Goal: Task Accomplishment & Management: Manage account settings

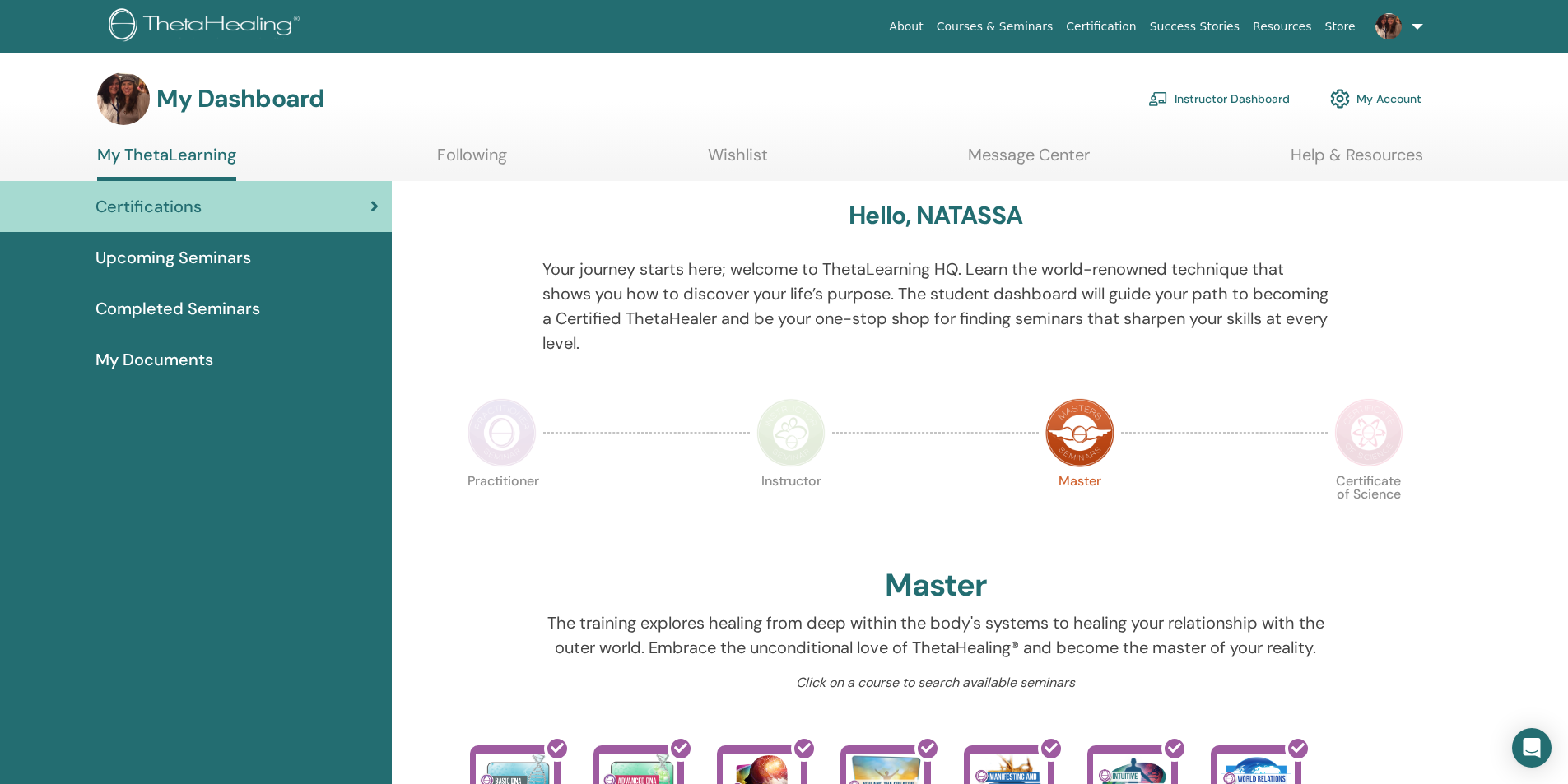
click at [1218, 100] on link "Instructor Dashboard" at bounding box center [1219, 99] width 142 height 36
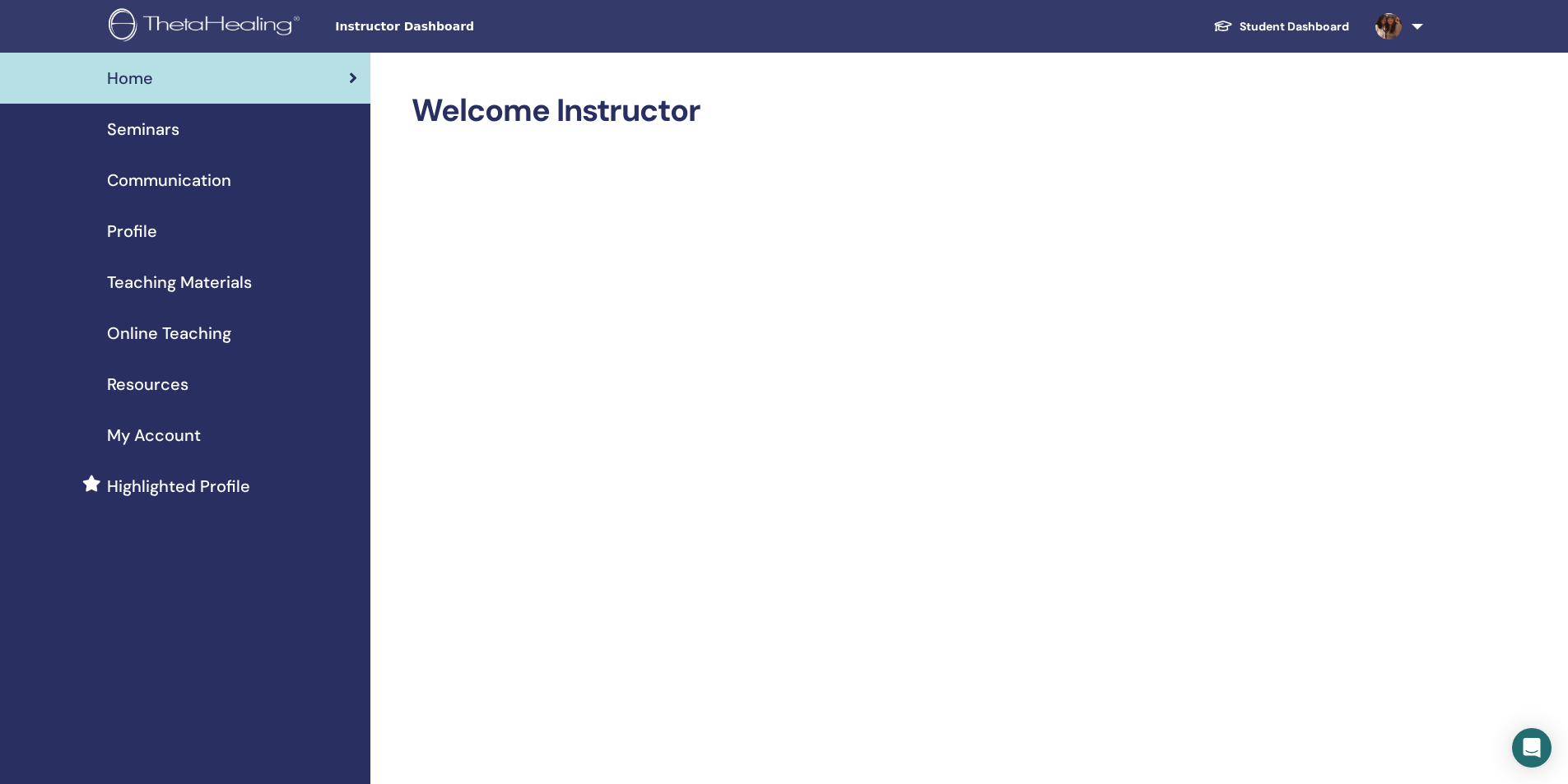
click at [174, 439] on span "My Account" at bounding box center [154, 435] width 94 height 25
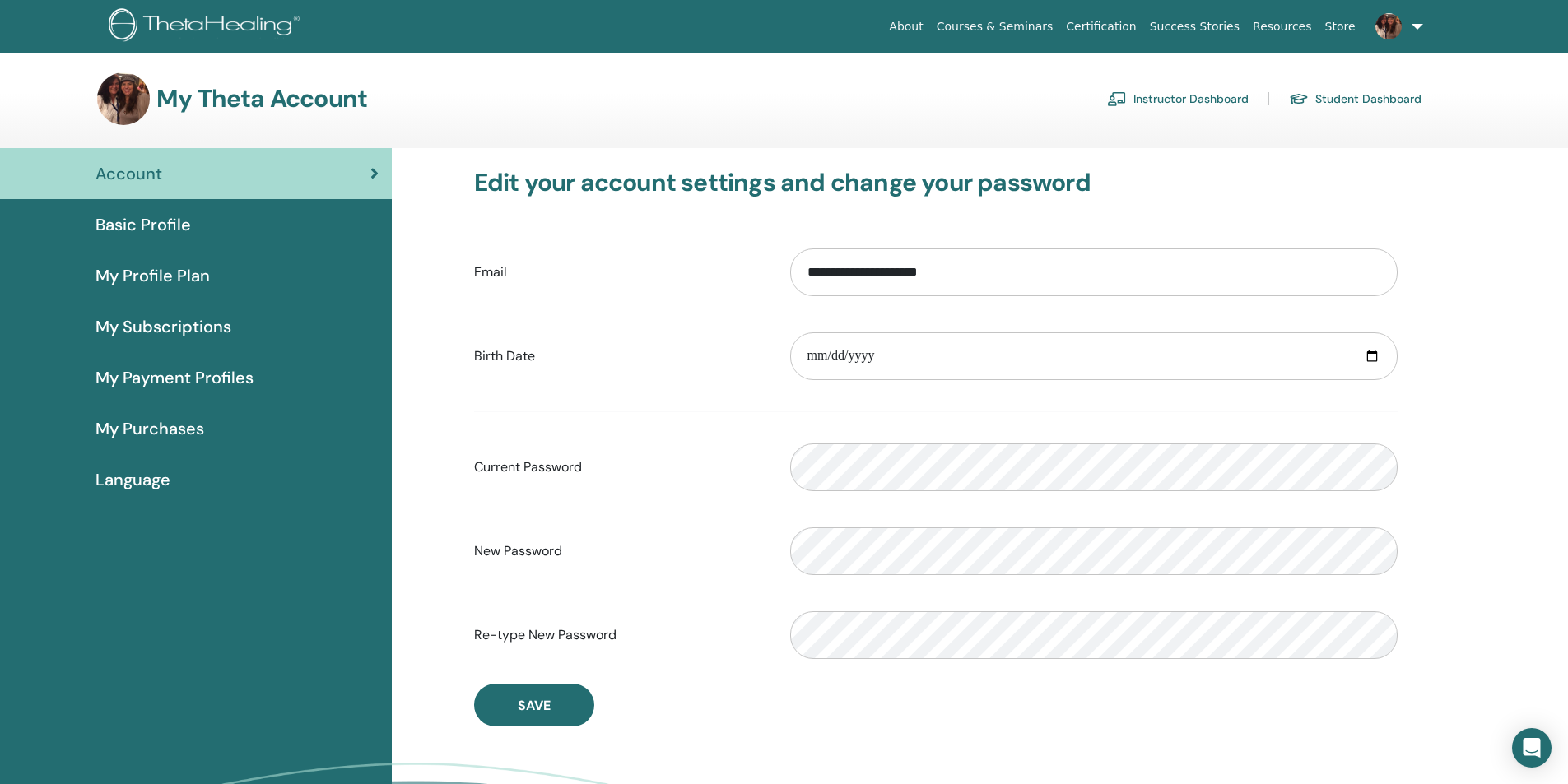
click at [155, 279] on span "My Profile Plan" at bounding box center [152, 275] width 114 height 25
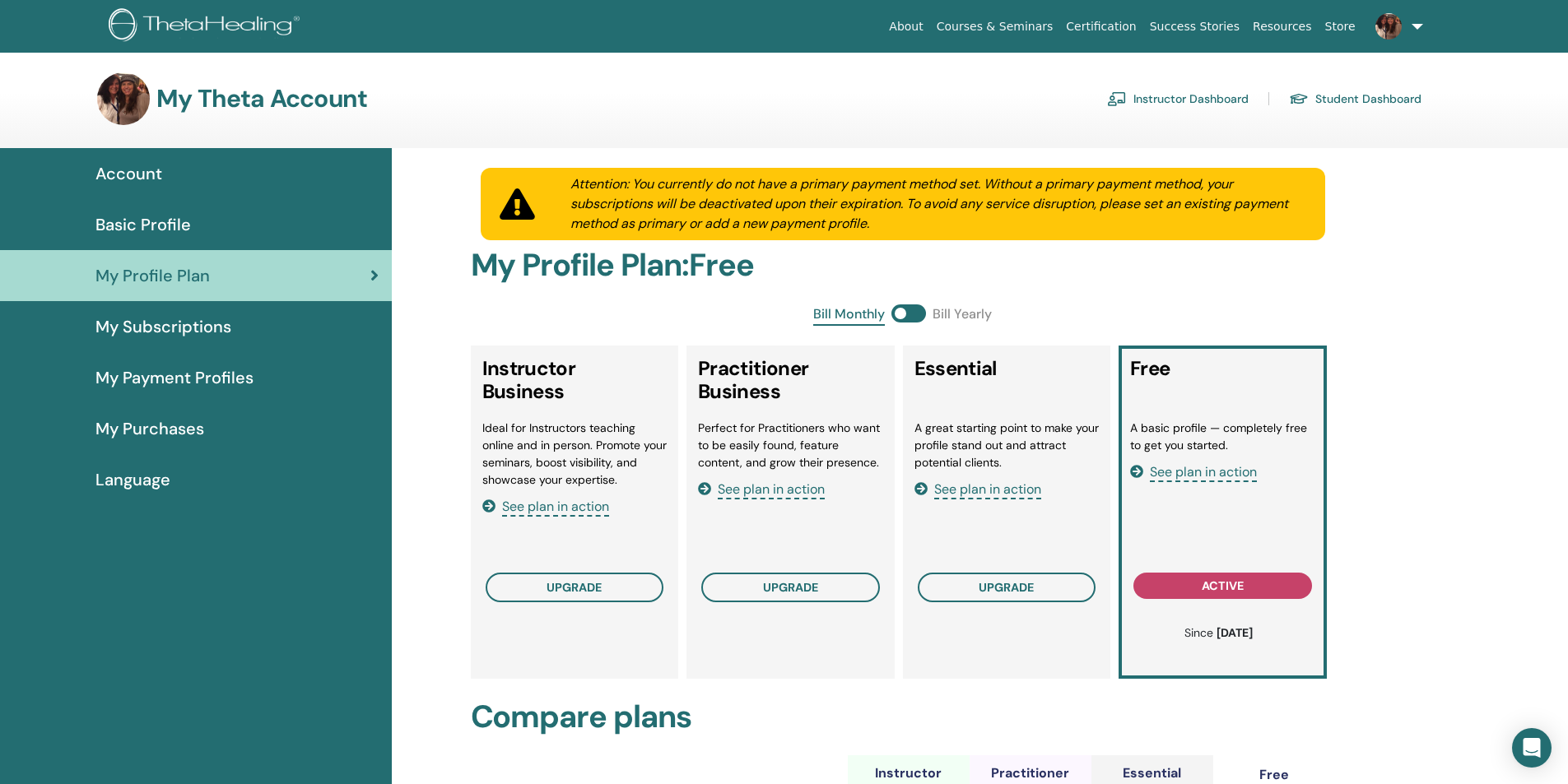
click at [180, 221] on span "Basic Profile" at bounding box center [142, 224] width 95 height 25
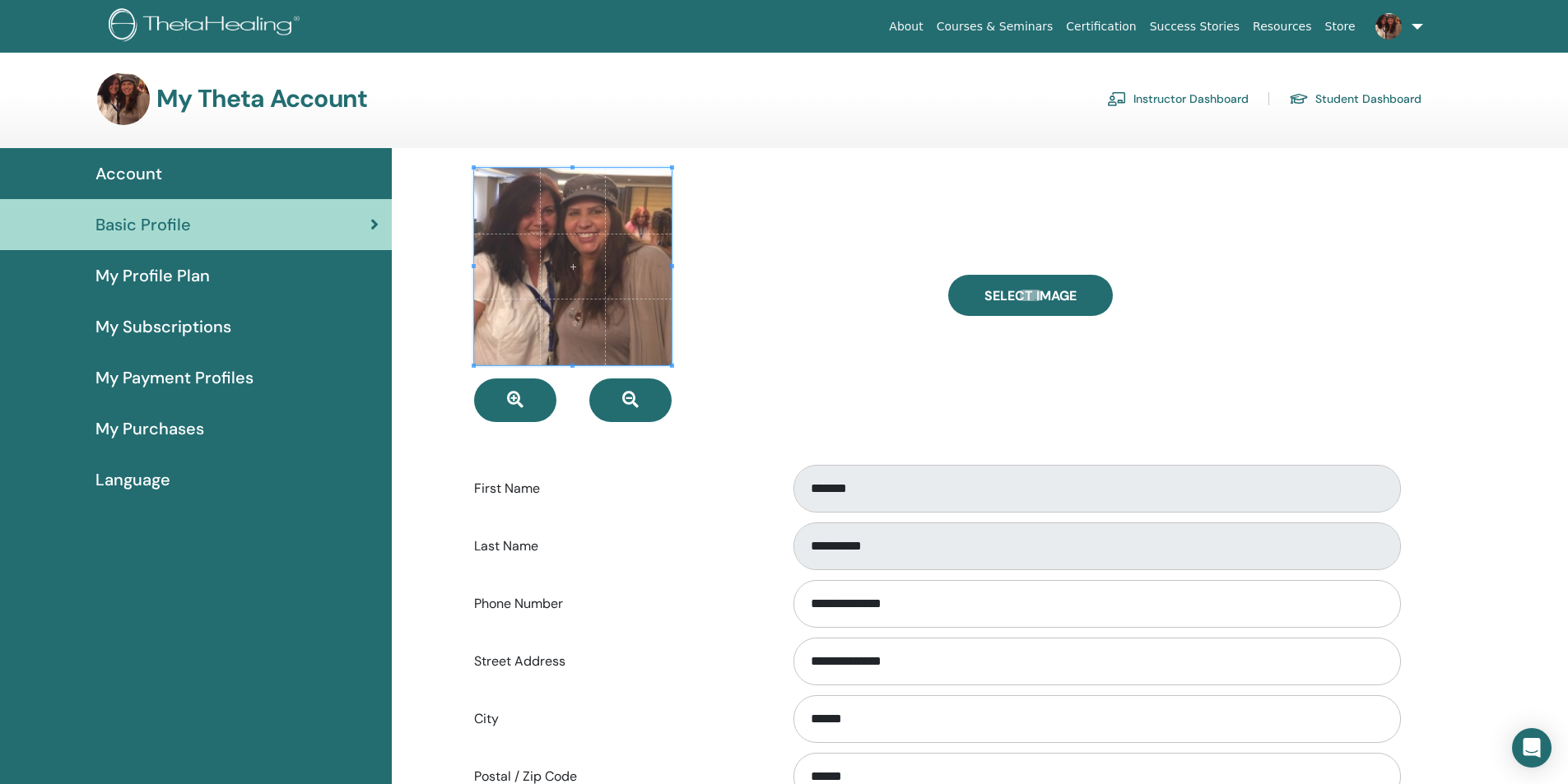
click at [132, 279] on span "My Profile Plan" at bounding box center [152, 275] width 114 height 25
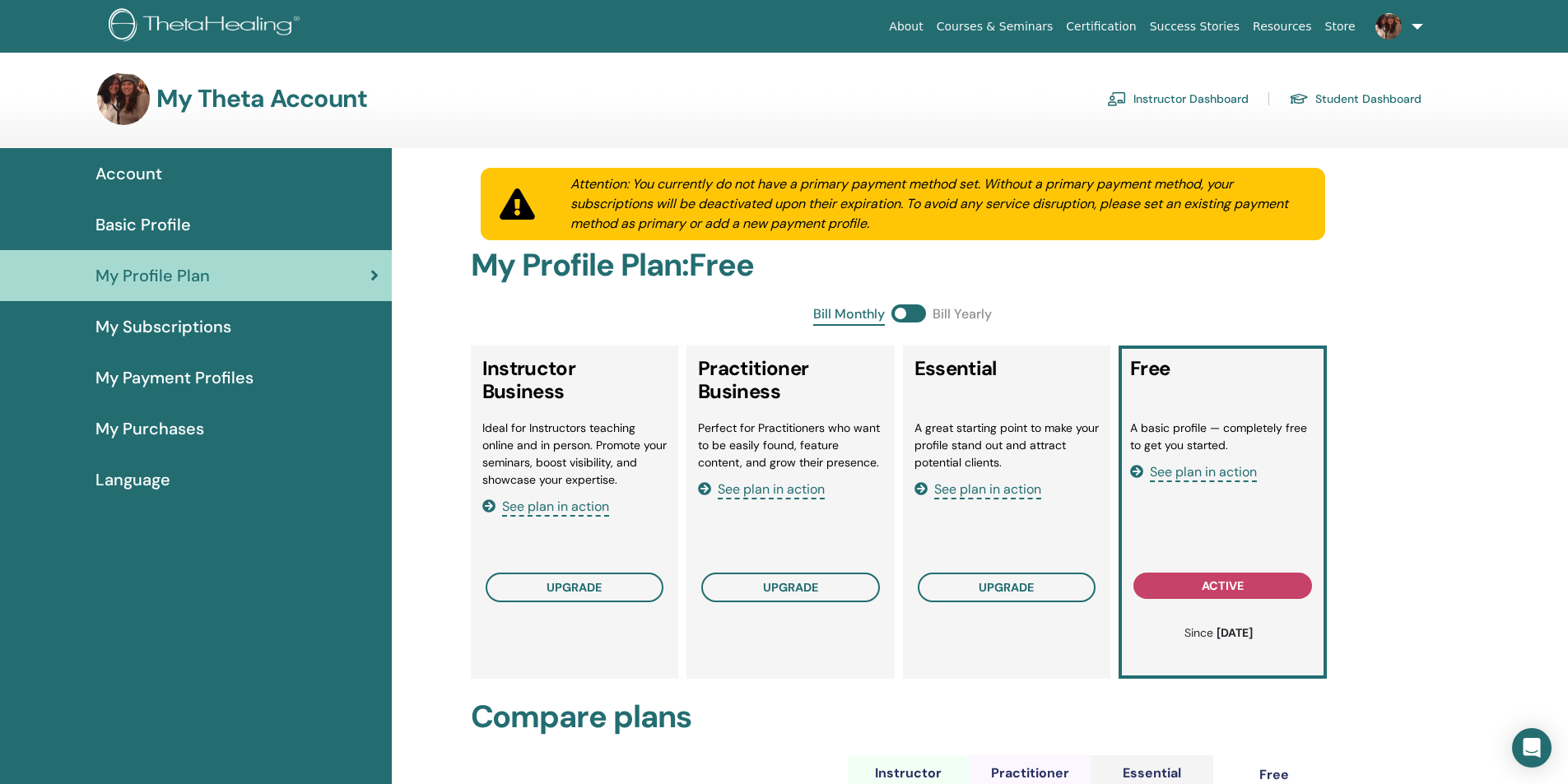
click at [128, 170] on span "Account" at bounding box center [128, 173] width 67 height 25
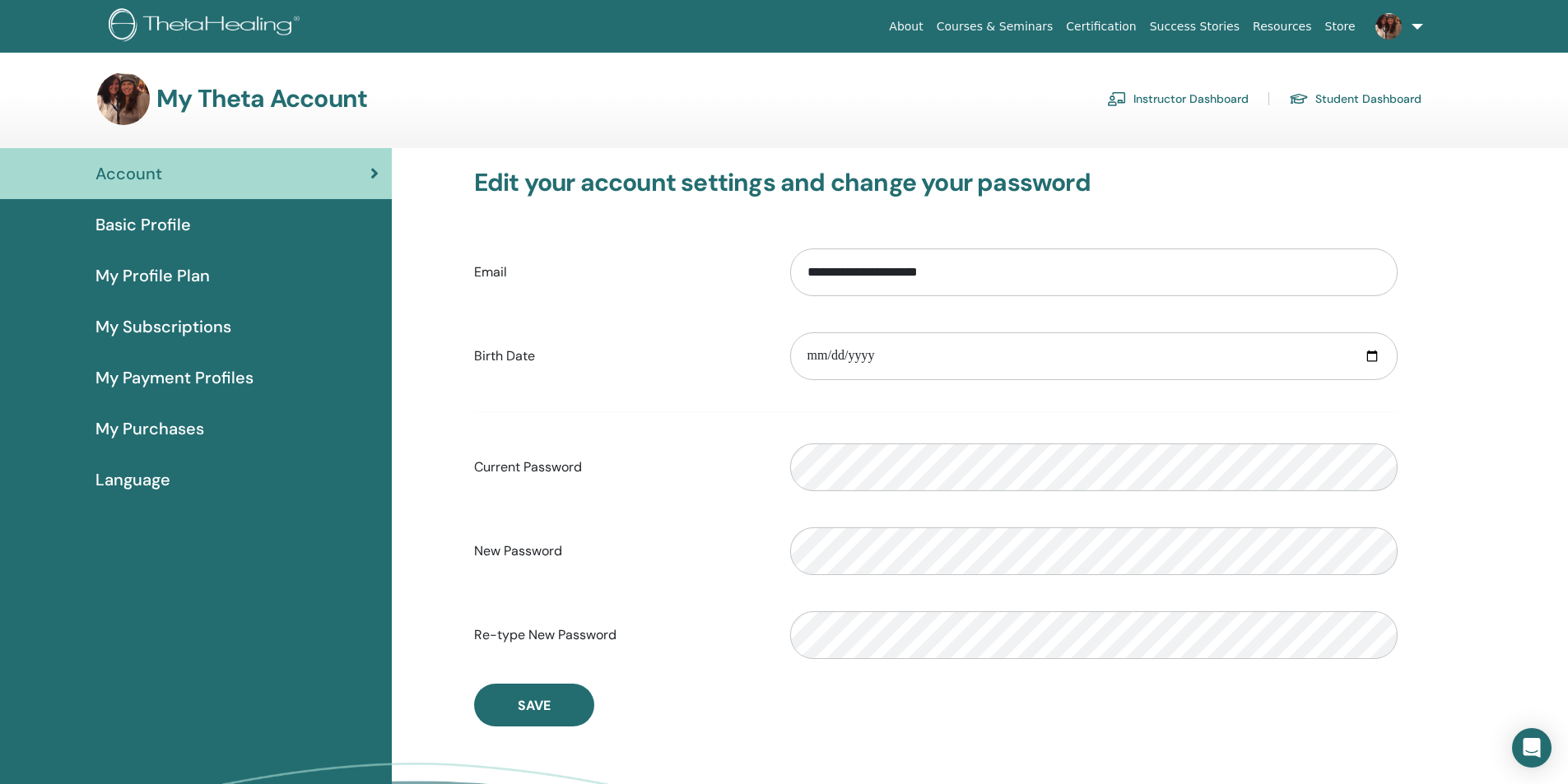
click at [185, 279] on span "My Profile Plan" at bounding box center [152, 275] width 114 height 25
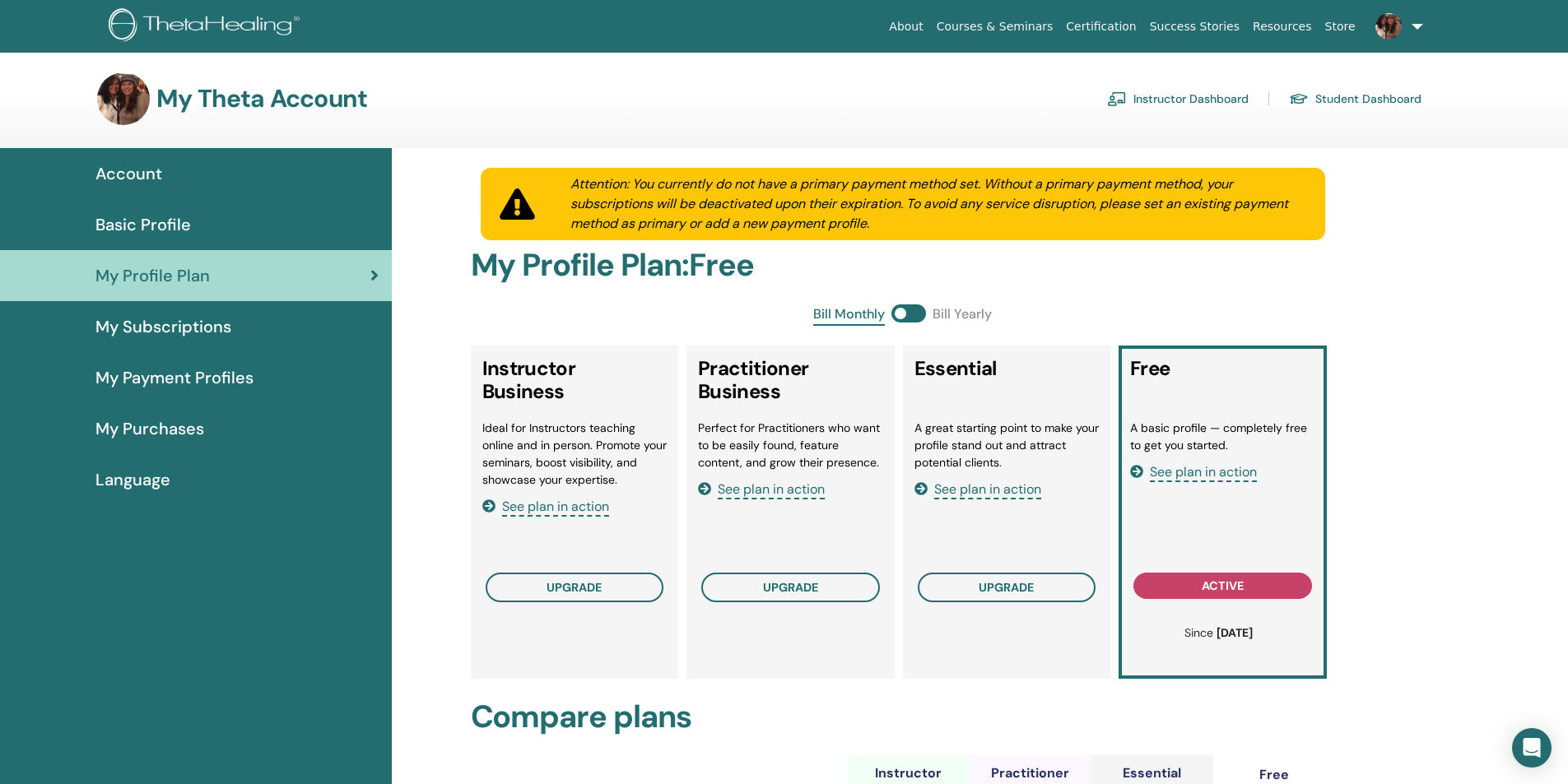
click at [165, 222] on span "Basic Profile" at bounding box center [142, 224] width 95 height 25
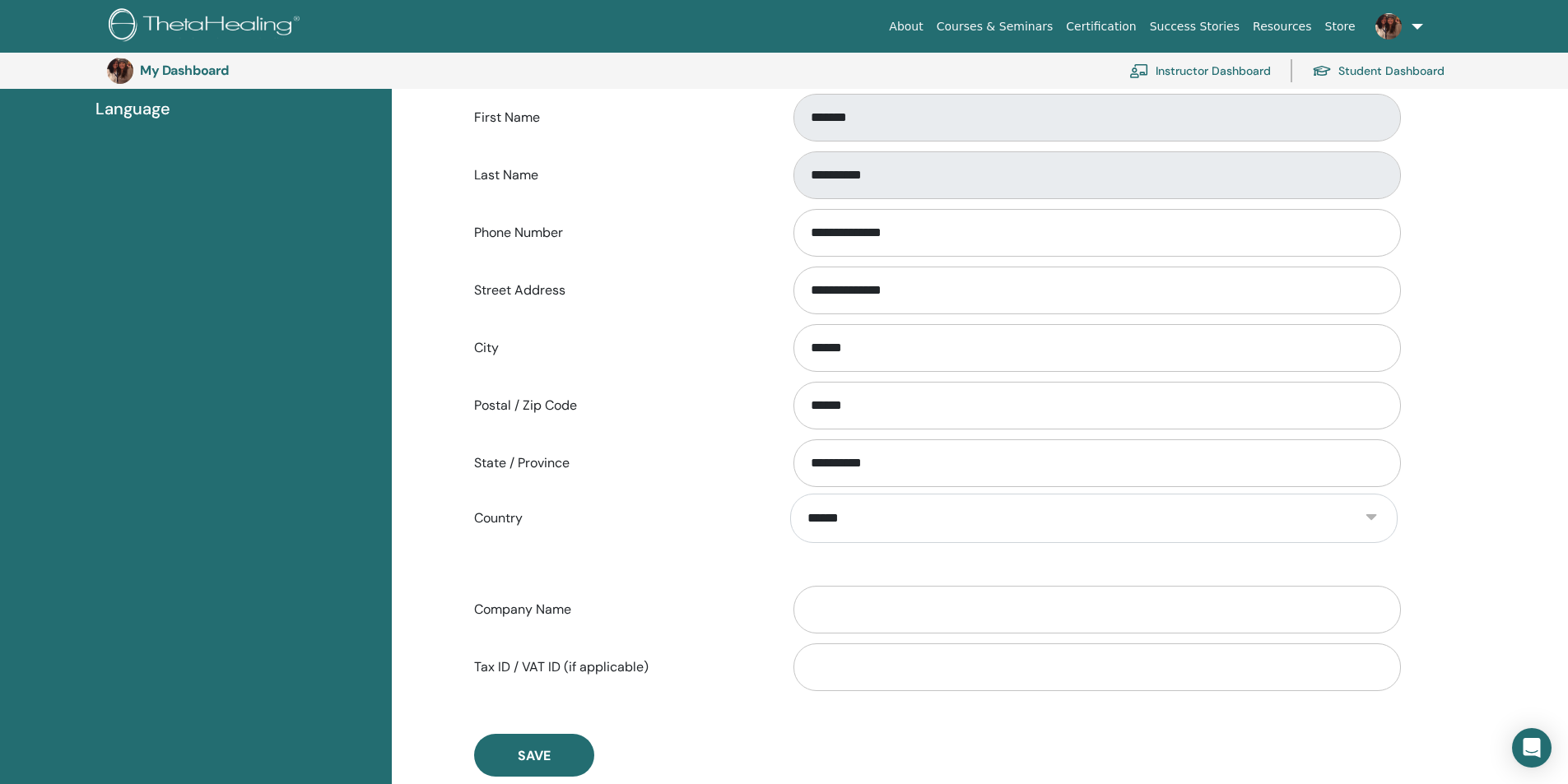
scroll to position [405, 0]
drag, startPoint x: 927, startPoint y: 296, endPoint x: 789, endPoint y: 288, distance: 137.7
click at [789, 288] on div "**********" at bounding box center [1094, 293] width 632 height 54
click at [848, 310] on input "Street Address" at bounding box center [1096, 293] width 607 height 48
type input "*"
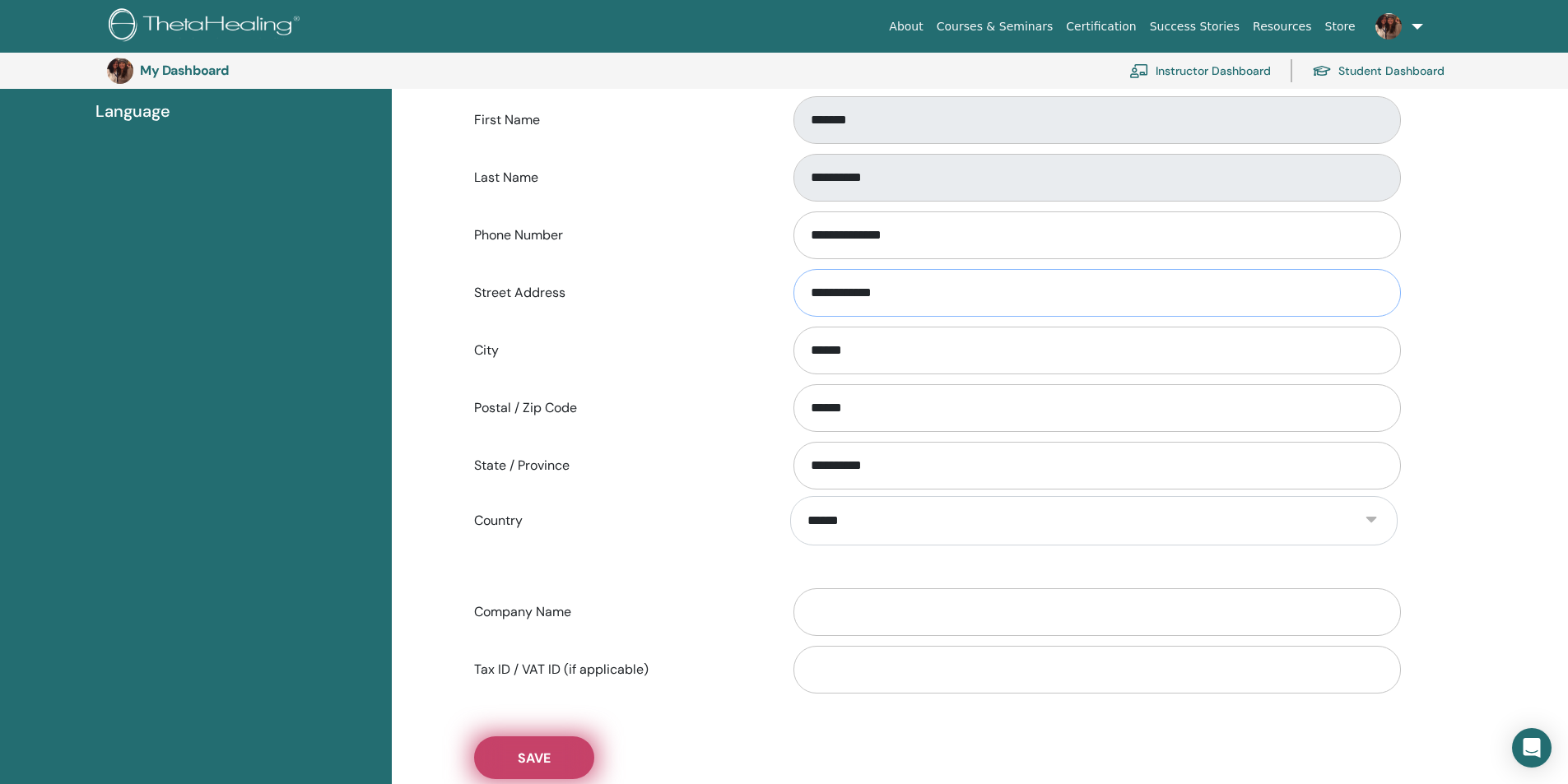
type input "**********"
click at [518, 757] on span "Save" at bounding box center [534, 758] width 33 height 17
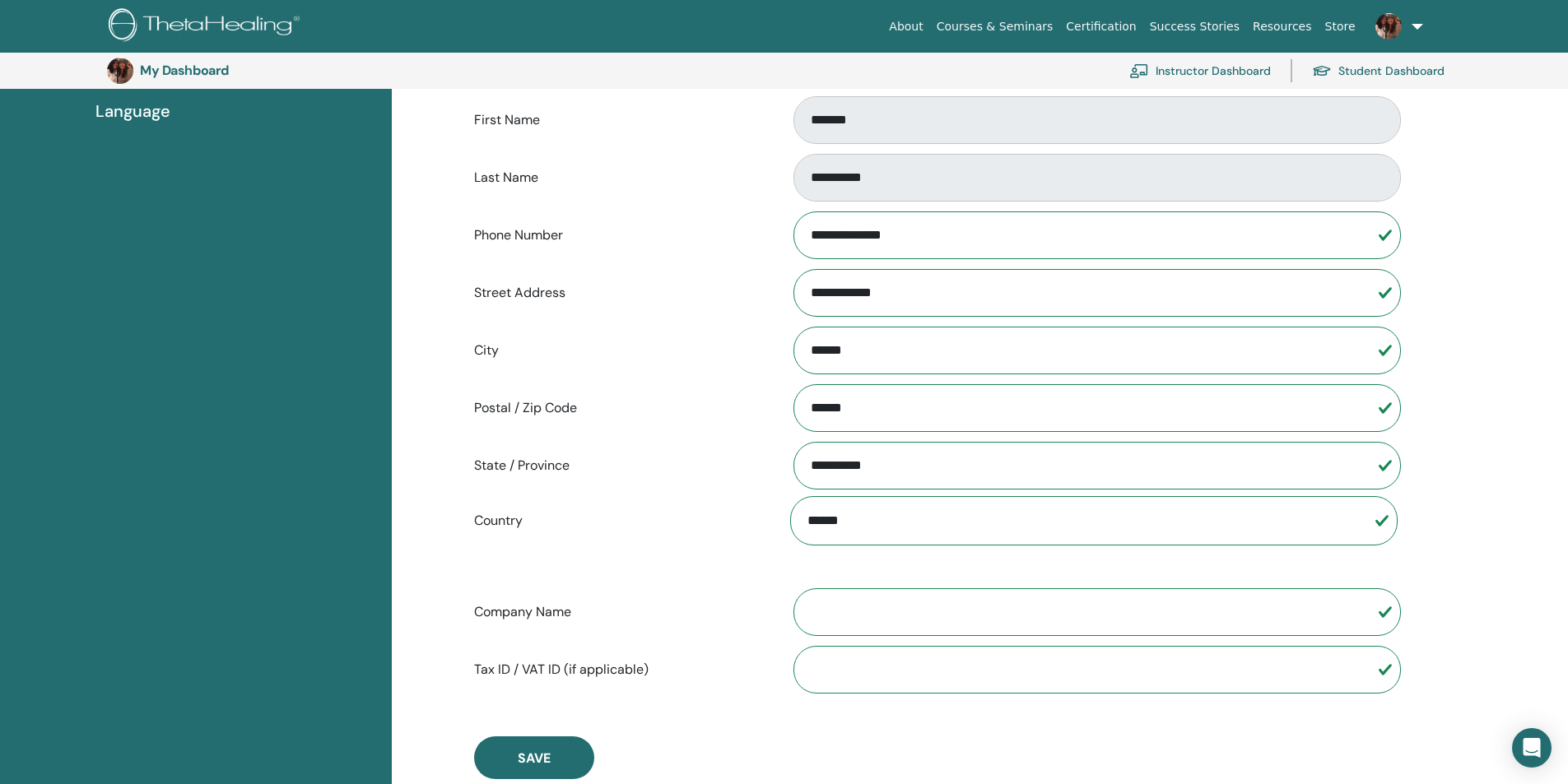
click at [1177, 67] on link "Instructor Dashboard" at bounding box center [1200, 71] width 142 height 36
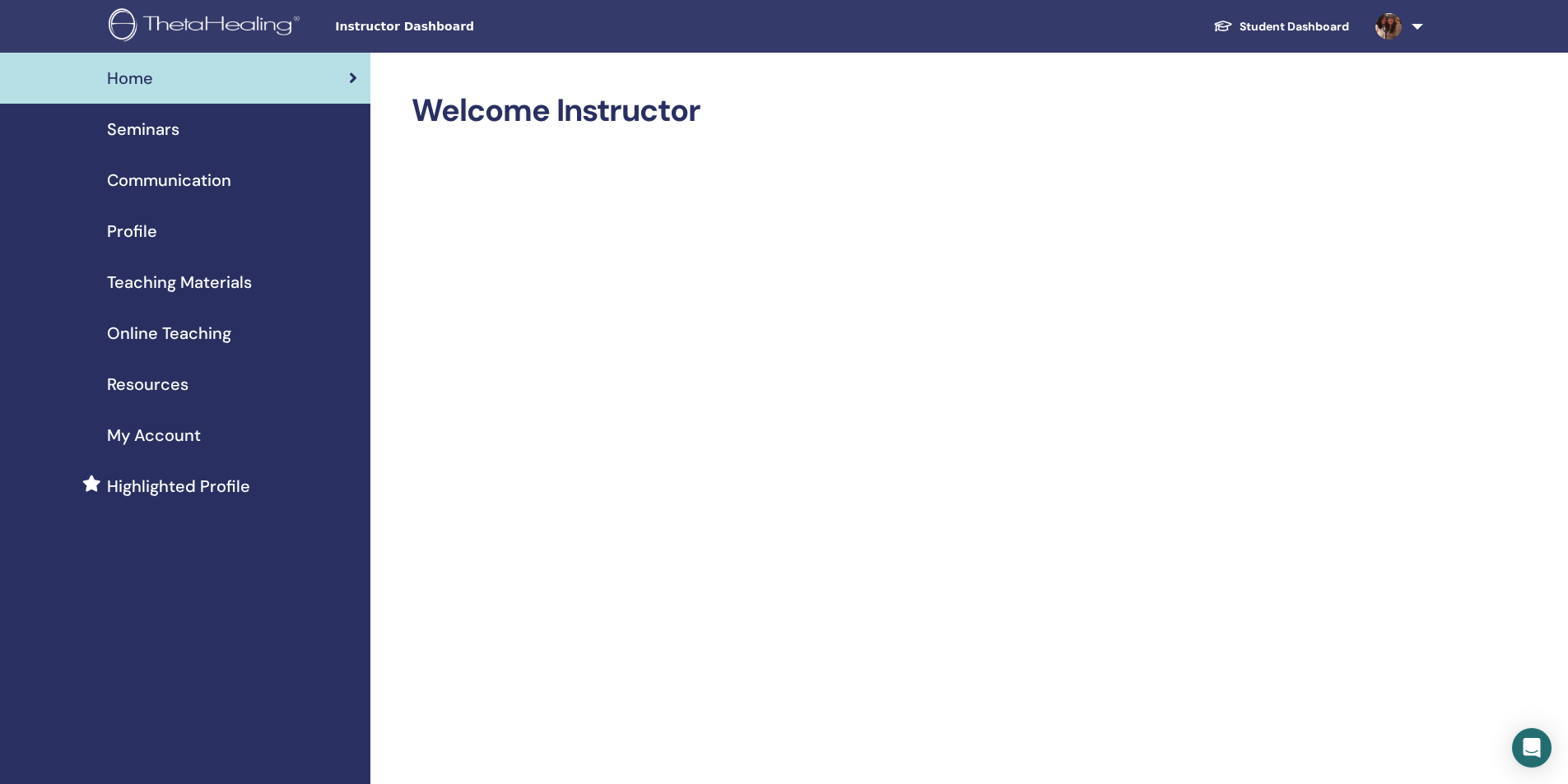
click at [1340, 25] on link "Student Dashboard" at bounding box center [1281, 27] width 162 height 30
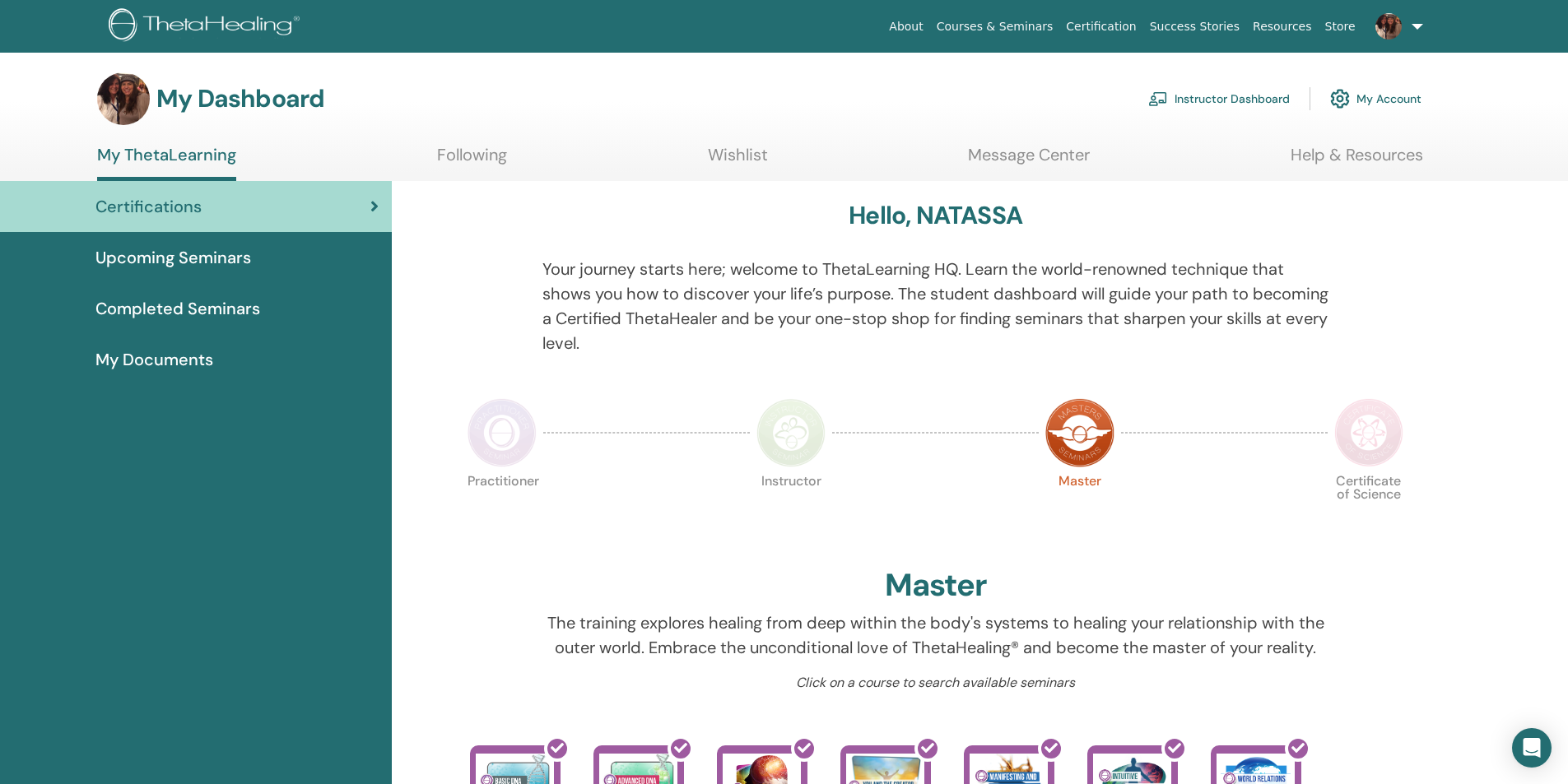
click at [1216, 97] on link "Instructor Dashboard" at bounding box center [1219, 99] width 142 height 36
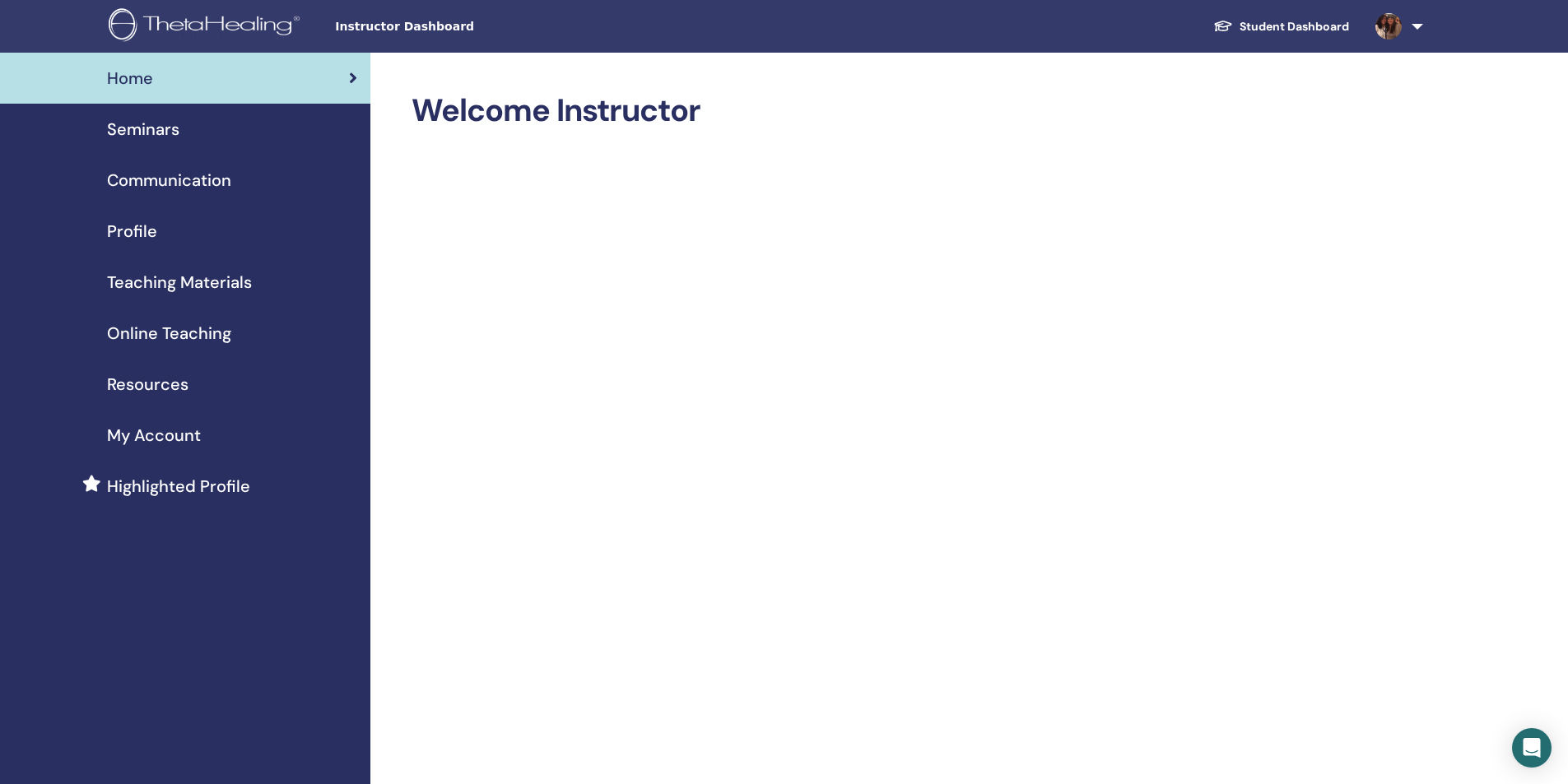
click at [1247, 22] on link "Student Dashboard" at bounding box center [1281, 27] width 162 height 30
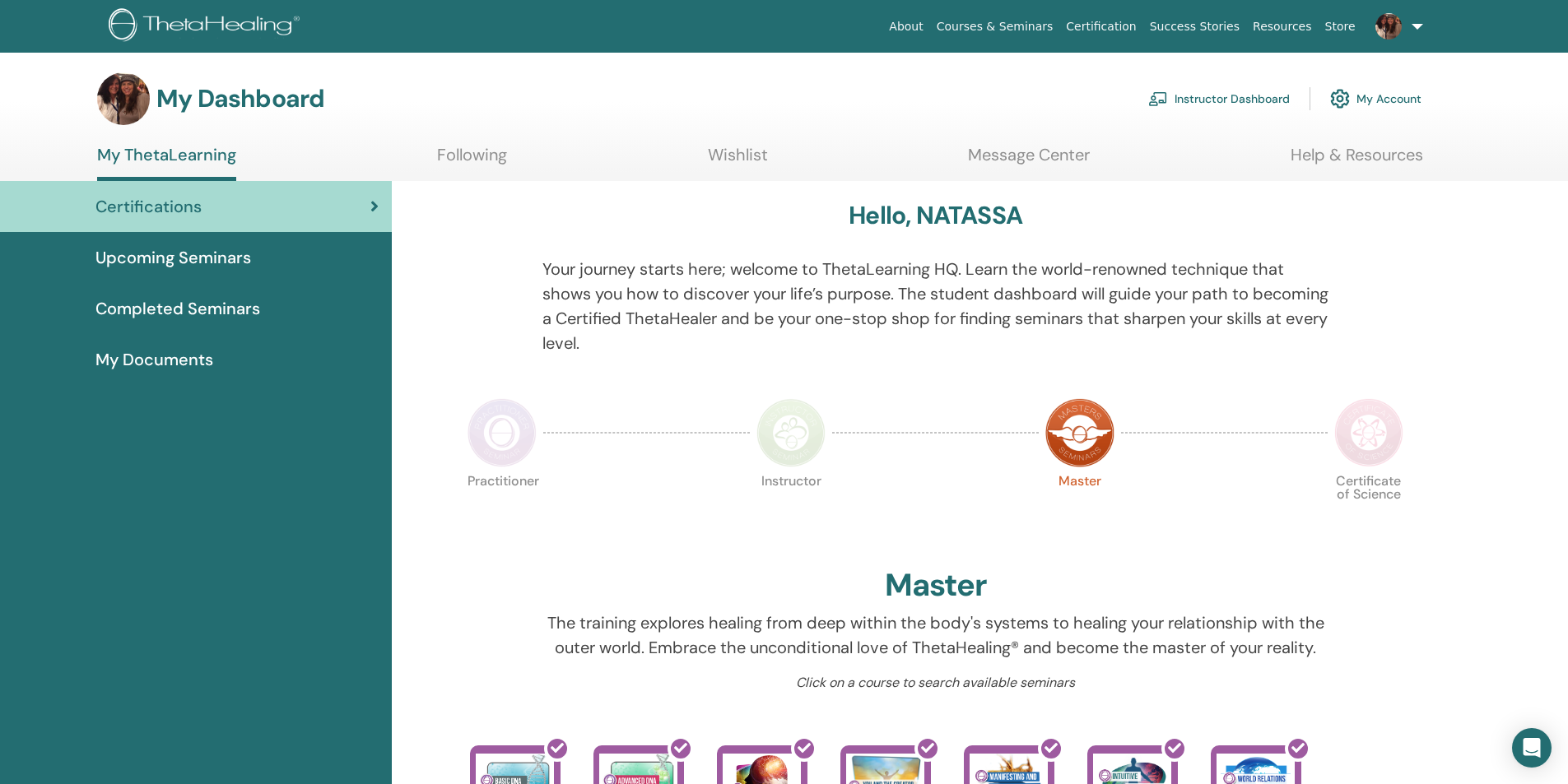
click at [1167, 100] on link "Instructor Dashboard" at bounding box center [1219, 99] width 142 height 36
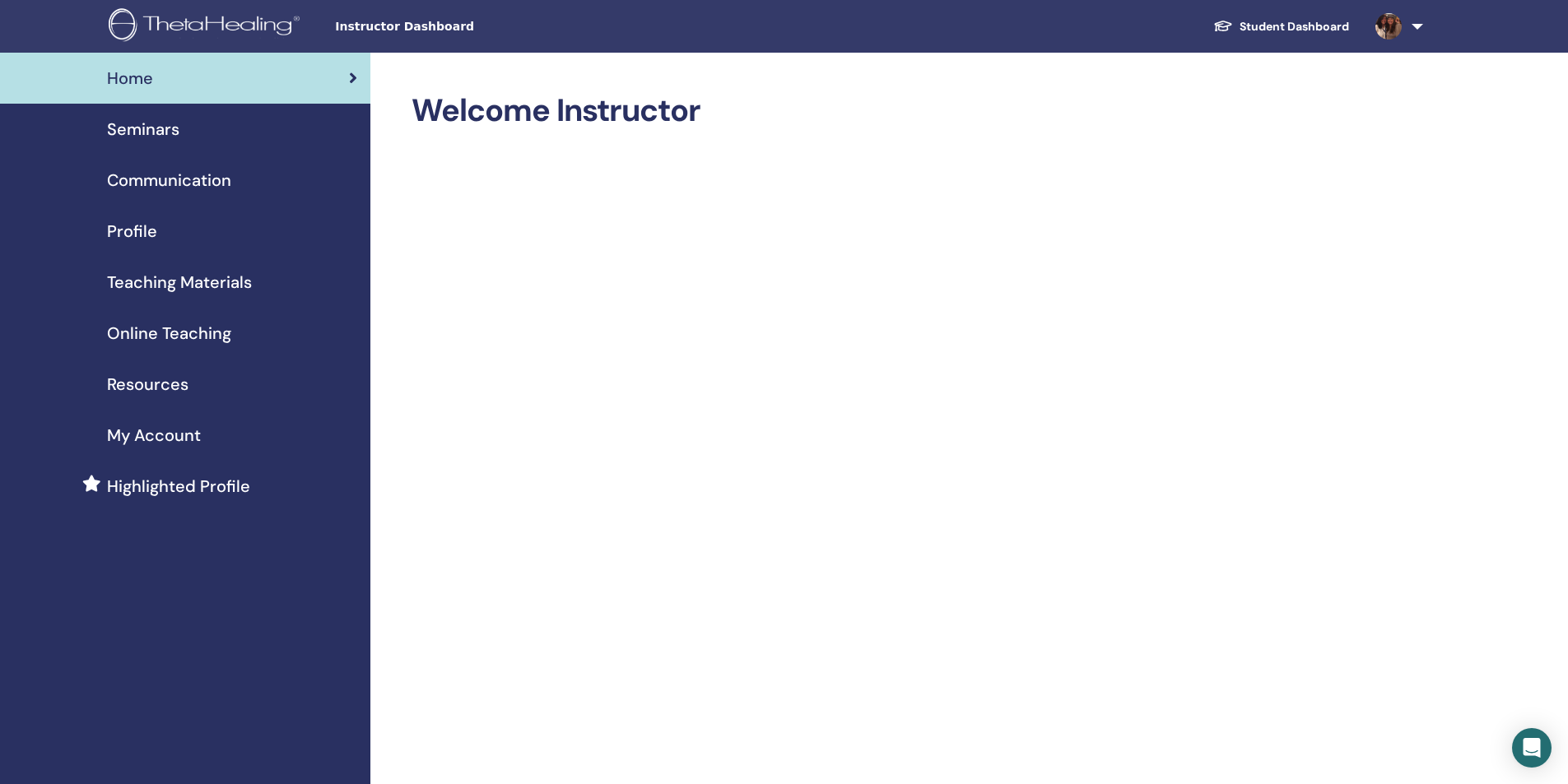
click at [166, 131] on span "Seminars" at bounding box center [143, 129] width 72 height 25
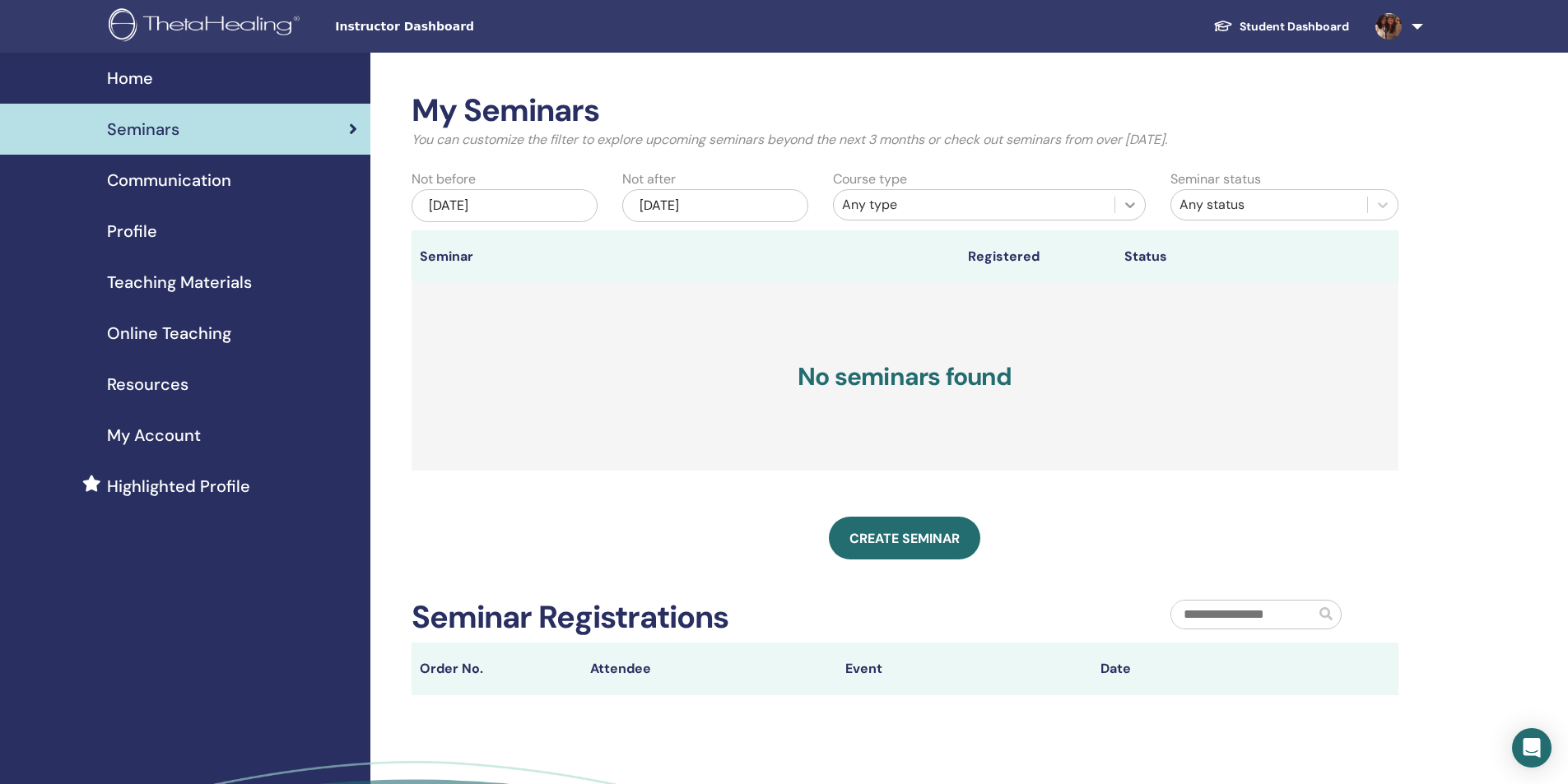
click at [1132, 205] on icon at bounding box center [1130, 205] width 10 height 6
